Goal: Task Accomplishment & Management: Manage account settings

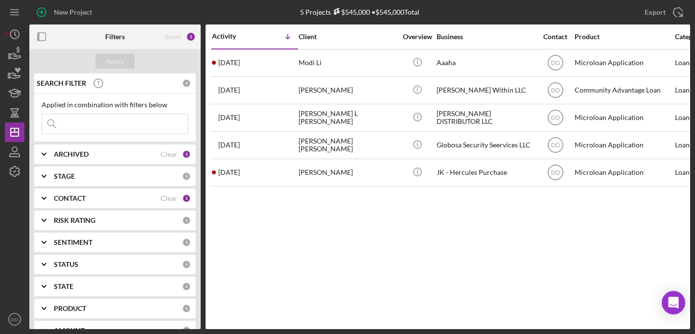
click at [83, 120] on input at bounding box center [115, 124] width 146 height 20
type input "sabi"
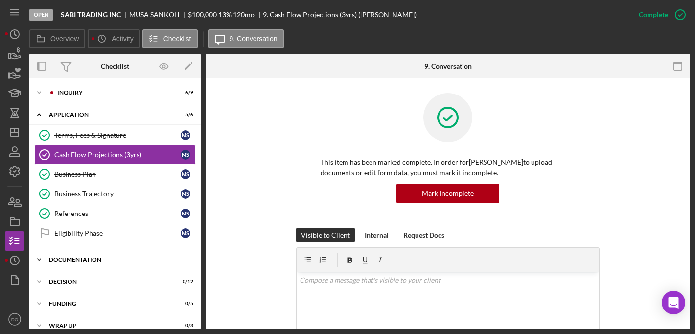
click at [76, 258] on div "Documentation" at bounding box center [118, 259] width 139 height 6
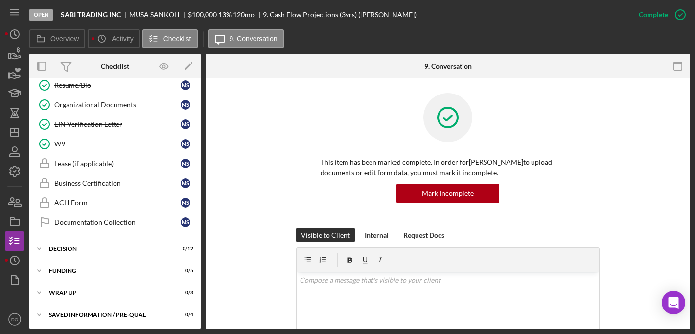
scroll to position [430, 0]
click at [17, 280] on icon "button" at bounding box center [14, 280] width 24 height 24
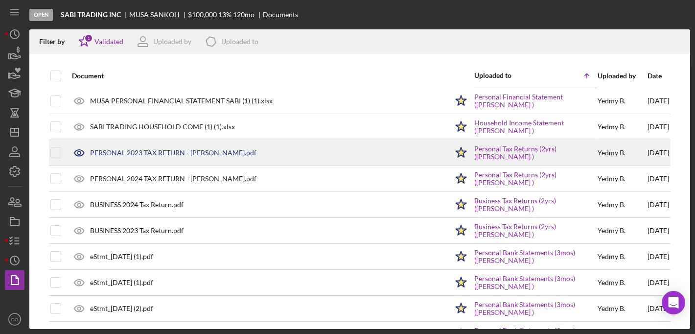
scroll to position [176, 0]
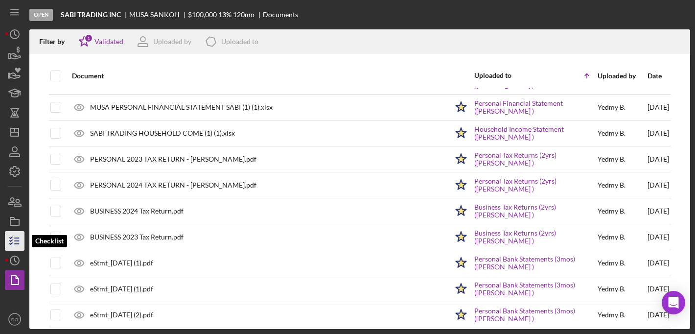
click at [22, 234] on icon "button" at bounding box center [14, 240] width 24 height 24
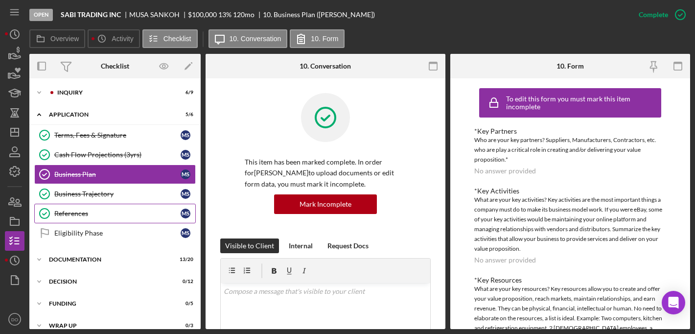
click at [61, 212] on div "References" at bounding box center [117, 213] width 126 height 8
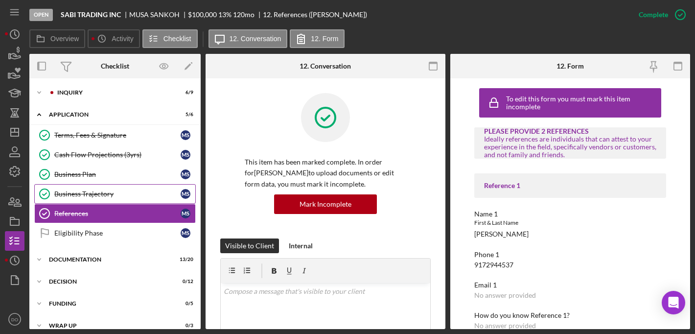
scroll to position [34, 0]
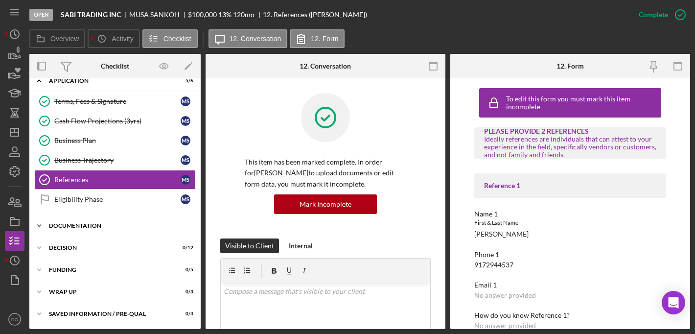
click at [98, 225] on div "Documentation" at bounding box center [118, 226] width 139 height 6
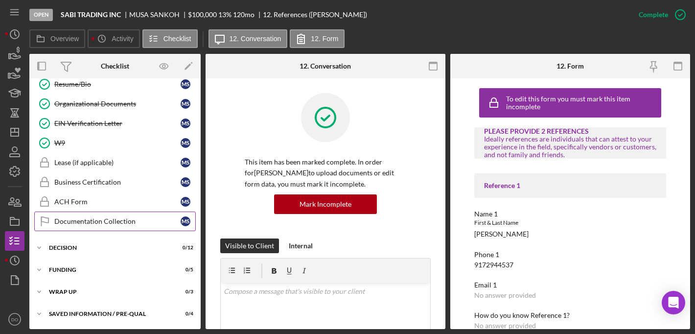
click at [98, 224] on div "Documentation Collection" at bounding box center [117, 221] width 126 height 8
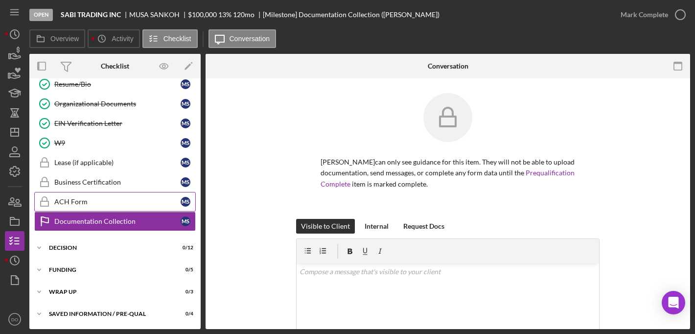
click at [76, 197] on link "ACH Form ACH Form M S" at bounding box center [114, 202] width 161 height 20
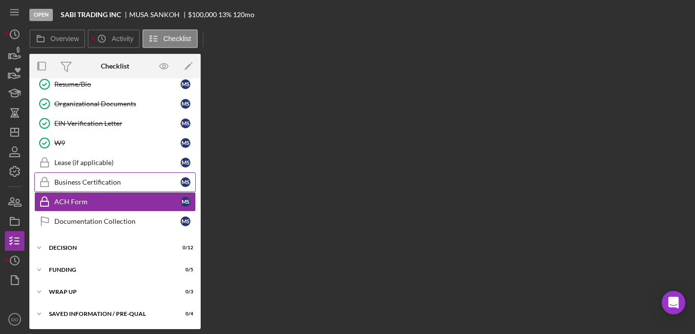
scroll to position [429, 0]
click at [78, 188] on link "Business Certification Business Certification M S" at bounding box center [114, 182] width 161 height 20
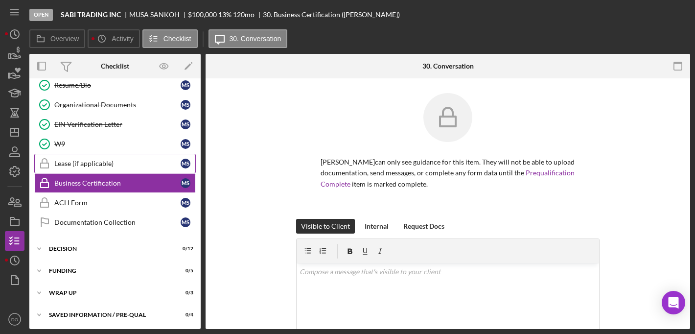
click at [80, 164] on div "Lease (if applicable)" at bounding box center [117, 163] width 126 height 8
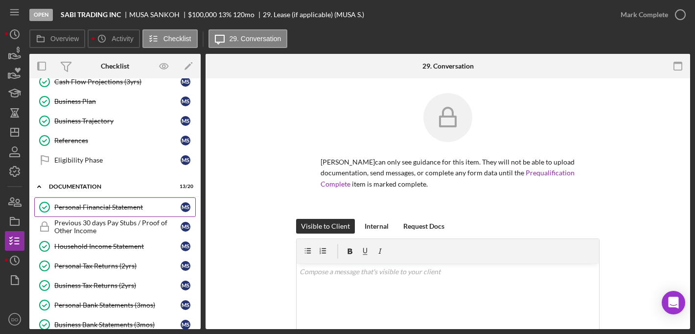
scroll to position [60, 0]
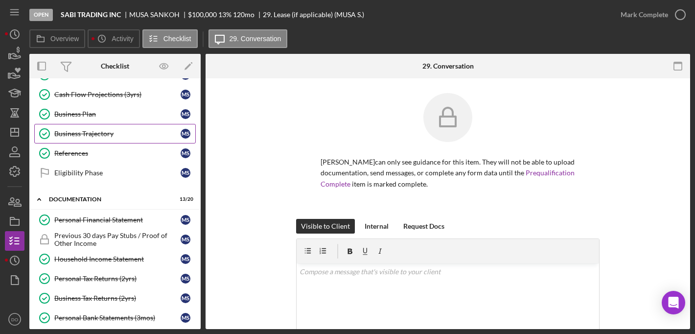
click at [87, 135] on div "Business Trajectory" at bounding box center [117, 134] width 126 height 8
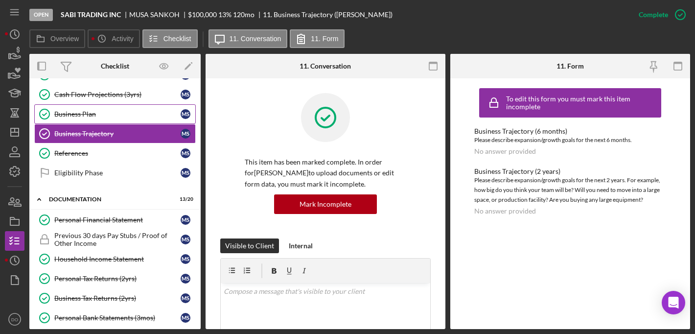
click at [87, 115] on div "Business Plan" at bounding box center [117, 114] width 126 height 8
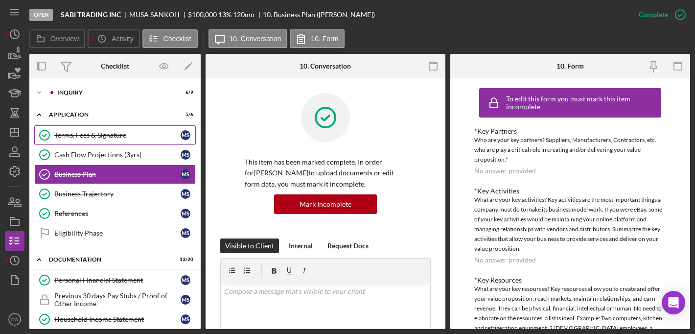
click at [86, 129] on link "Terms, Fees & Signature Terms, Fees & Signature M S" at bounding box center [114, 135] width 161 height 20
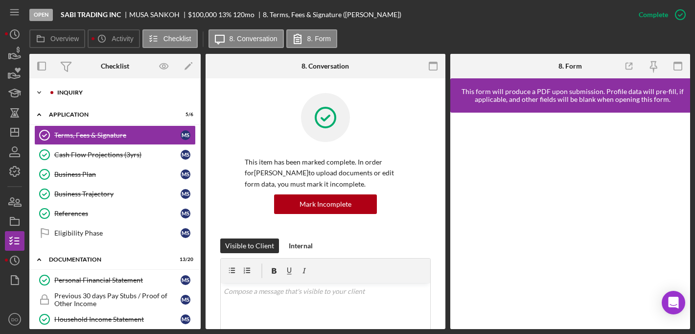
click at [56, 86] on div "Icon/Expander Inquiry 6 / 9" at bounding box center [114, 93] width 171 height 20
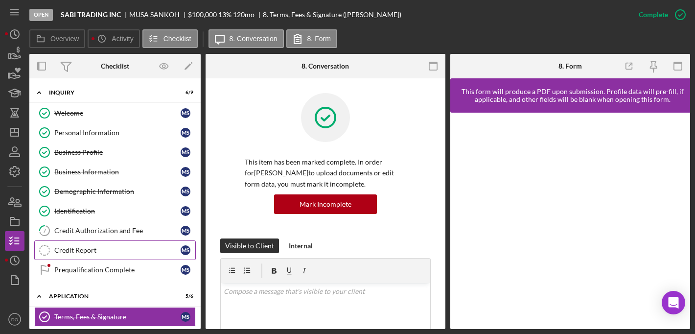
click at [75, 247] on div "Credit Report" at bounding box center [117, 250] width 126 height 8
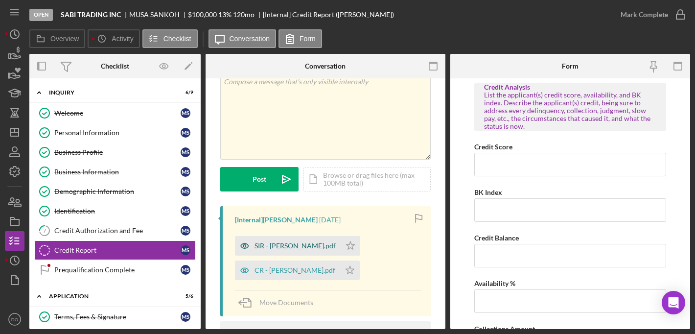
scroll to position [87, 0]
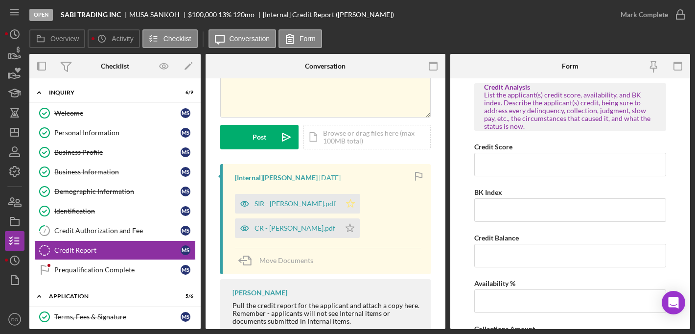
click at [340, 202] on icon "Icon/Star" at bounding box center [350, 204] width 20 height 20
click at [340, 232] on icon "Icon/Star" at bounding box center [350, 228] width 20 height 20
click at [8, 278] on icon "button" at bounding box center [14, 280] width 24 height 24
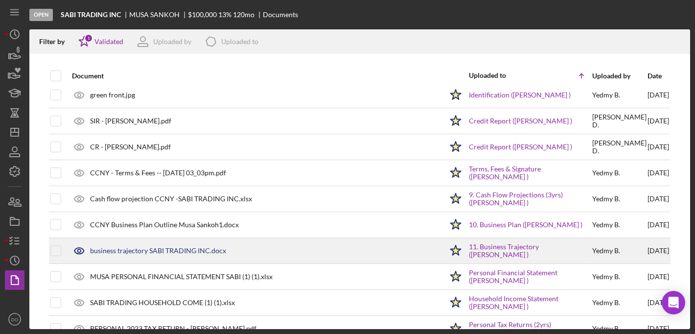
scroll to position [45, 0]
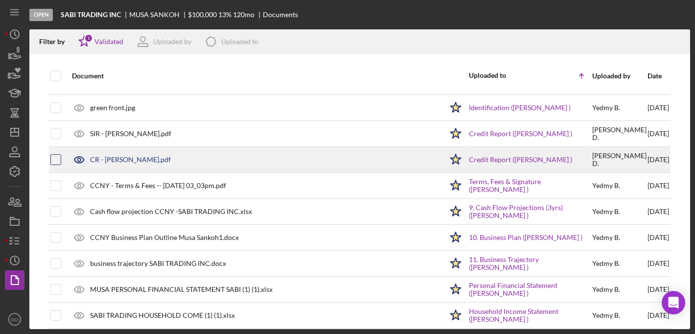
click at [50, 161] on div at bounding box center [55, 159] width 11 height 11
click at [56, 157] on input "checkbox" at bounding box center [56, 160] width 10 height 10
checkbox input "true"
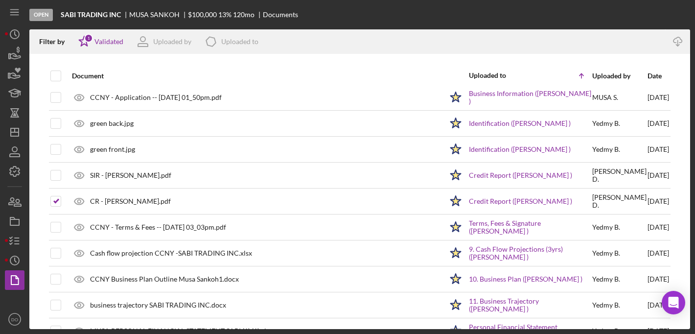
scroll to position [0, 0]
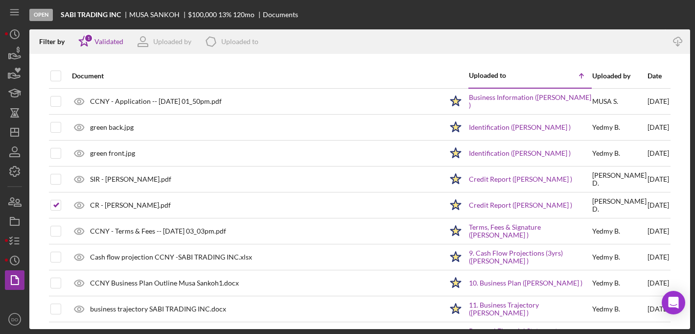
click at [647, 72] on div "Date" at bounding box center [658, 76] width 22 height 8
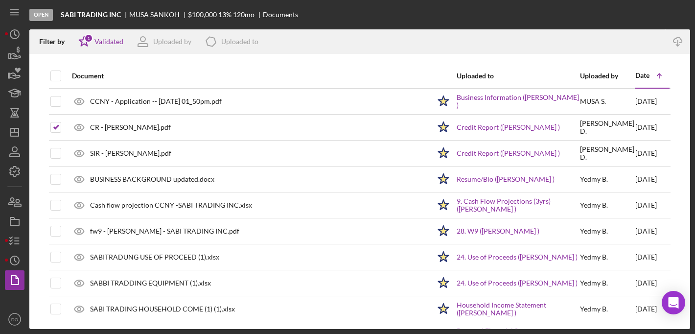
click at [635, 72] on div "Date" at bounding box center [642, 75] width 14 height 8
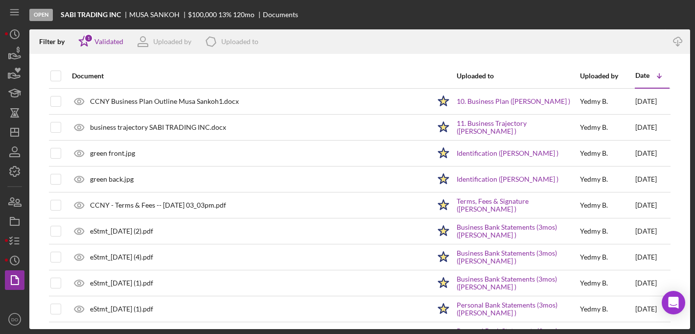
click at [635, 72] on div "Date" at bounding box center [642, 75] width 14 height 8
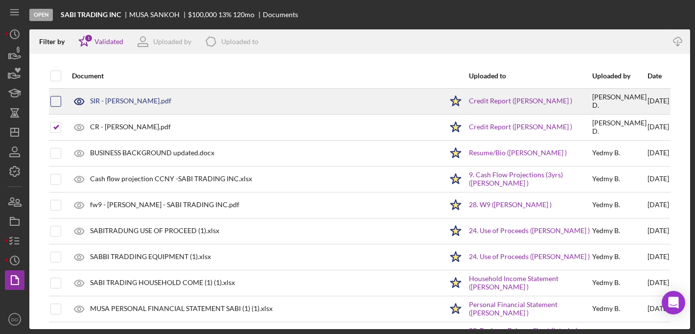
click at [51, 102] on input "checkbox" at bounding box center [56, 101] width 10 height 10
checkbox input "true"
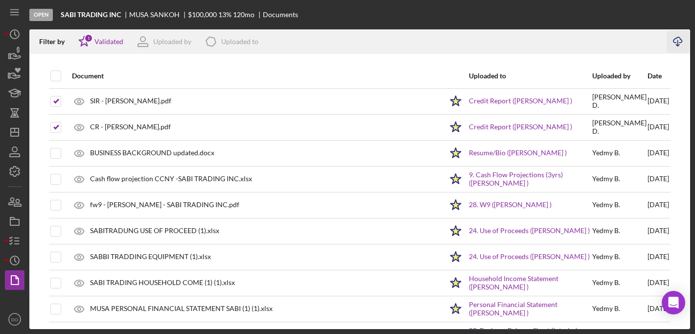
click at [681, 42] on icon "button" at bounding box center [677, 39] width 8 height 5
